Goal: Navigation & Orientation: Find specific page/section

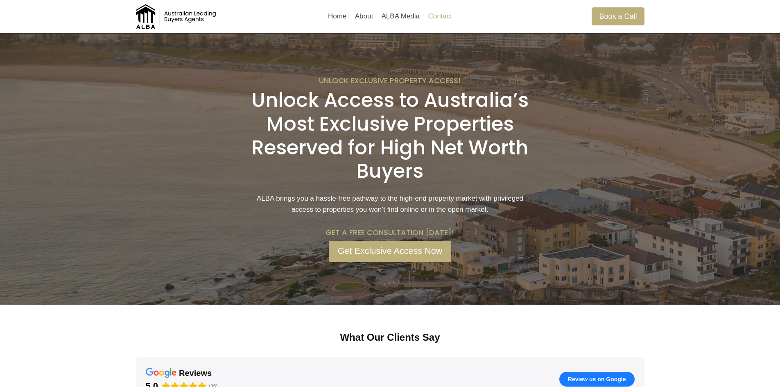
click at [442, 18] on link "Contact" at bounding box center [440, 17] width 32 height 20
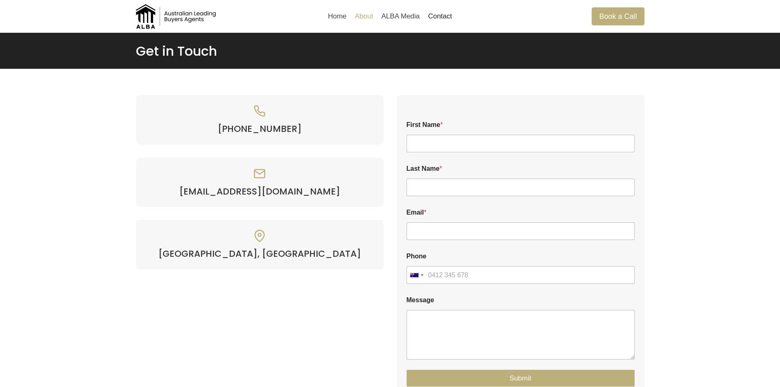
click at [371, 18] on link "About" at bounding box center [364, 17] width 27 height 20
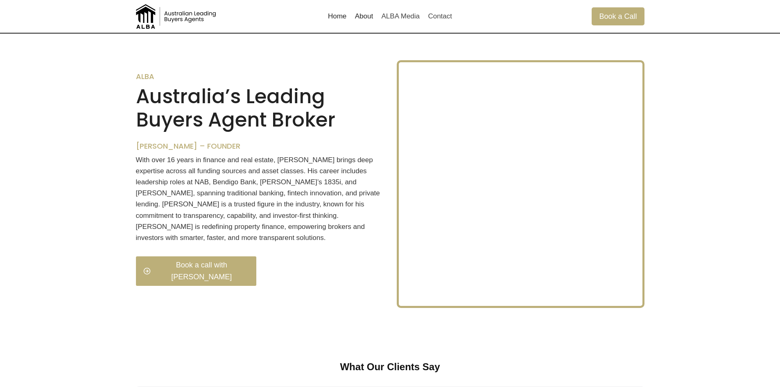
scroll to position [626, 0]
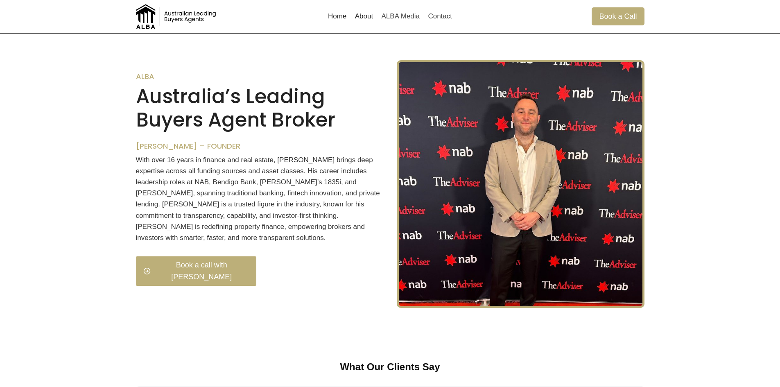
click at [337, 15] on link "Home" at bounding box center [337, 17] width 27 height 20
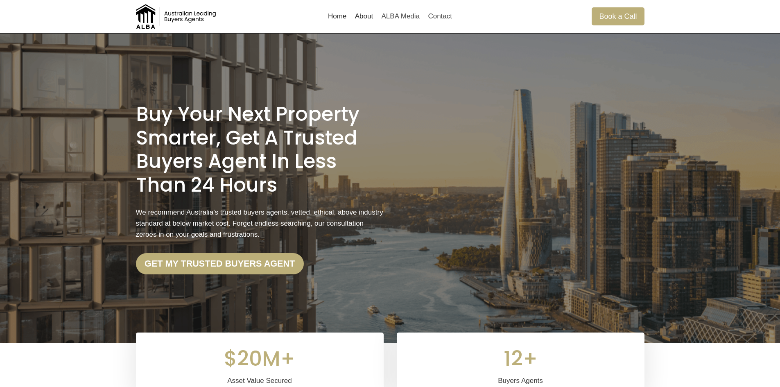
click at [364, 14] on link "About" at bounding box center [364, 17] width 27 height 20
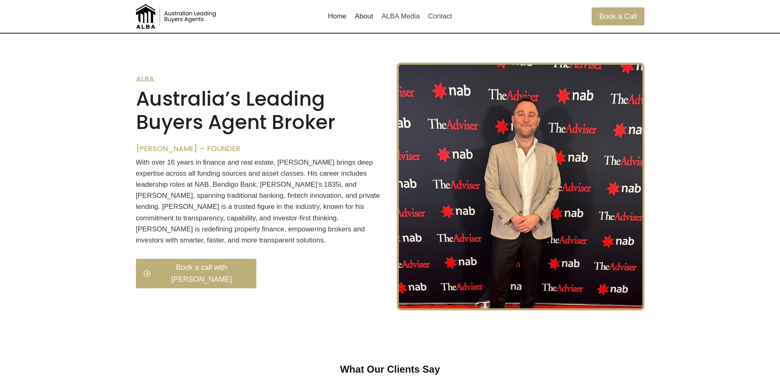
scroll to position [626, 0]
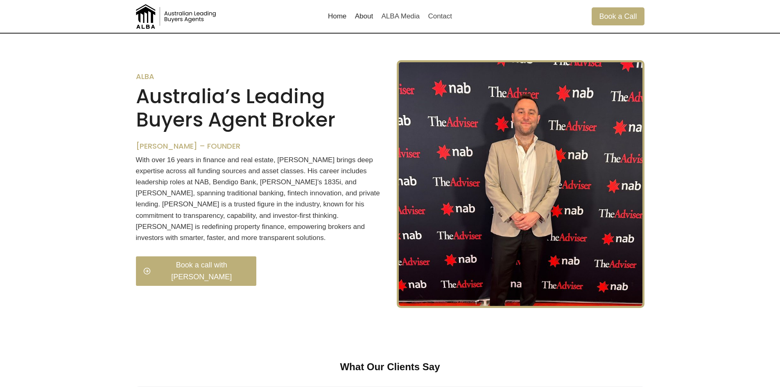
click at [340, 17] on link "Home" at bounding box center [337, 17] width 27 height 20
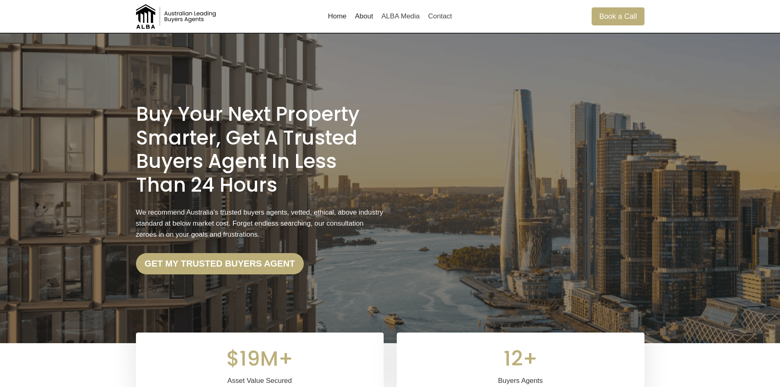
click at [331, 18] on link "Home" at bounding box center [337, 17] width 27 height 20
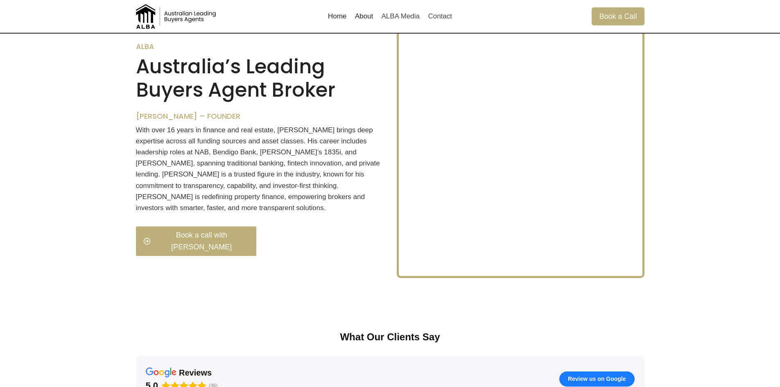
scroll to position [451, 0]
